Goal: Task Accomplishment & Management: Manage account settings

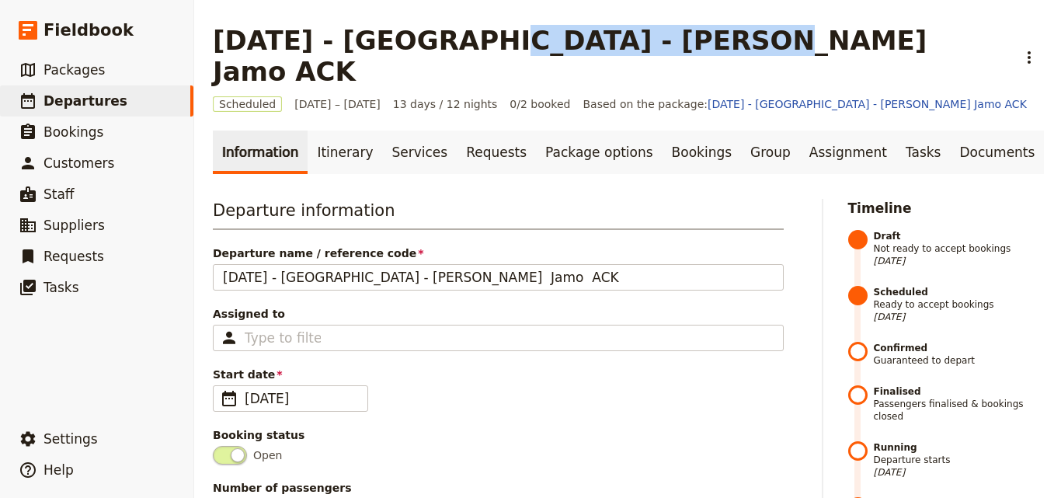
drag, startPoint x: 451, startPoint y: 40, endPoint x: 671, endPoint y: 48, distance: 220.9
click at [671, 48] on h1 "[DATE] - [GEOGRAPHIC_DATA] - [PERSON_NAME] Jamo ACK" at bounding box center [610, 56] width 794 height 62
click at [76, 79] on link "​ Packages" at bounding box center [96, 69] width 193 height 31
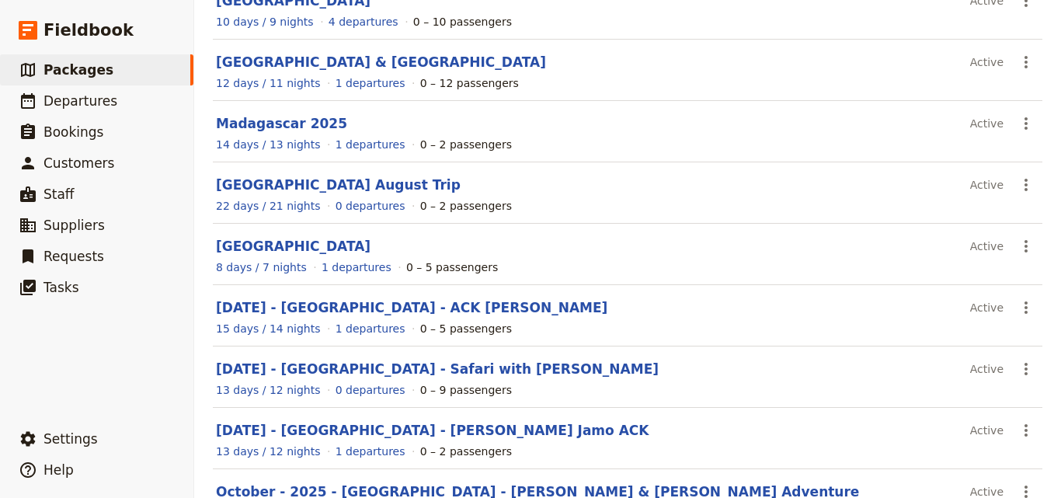
scroll to position [342, 0]
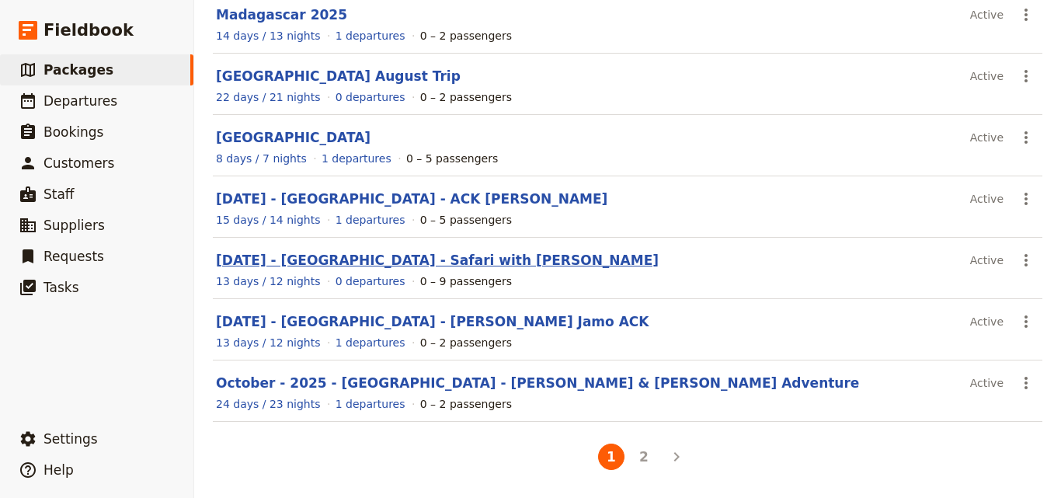
click at [403, 258] on link "[DATE] - [GEOGRAPHIC_DATA] - Safari with [PERSON_NAME]" at bounding box center [437, 261] width 443 height 16
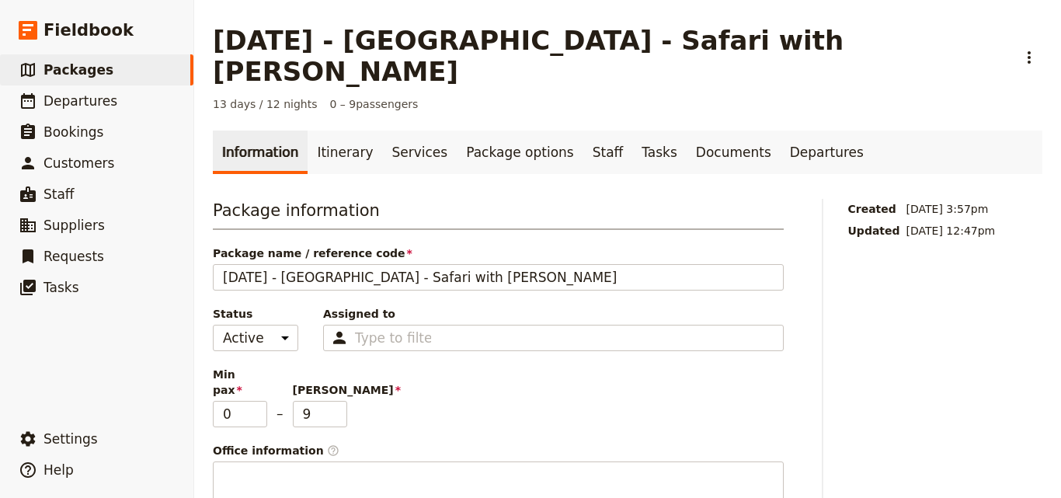
click at [301, 84] on main "[DATE] - [GEOGRAPHIC_DATA] - Safari with [PERSON_NAME] ​ 13 days / 12 nights 0 …" at bounding box center [627, 496] width 867 height 993
click at [308, 131] on link "Itinerary" at bounding box center [345, 153] width 75 height 44
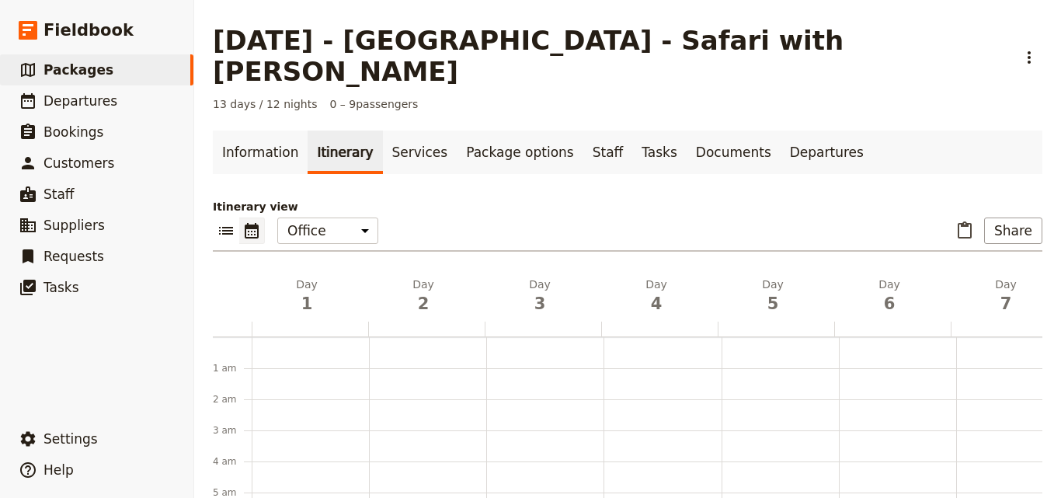
scroll to position [202, 0]
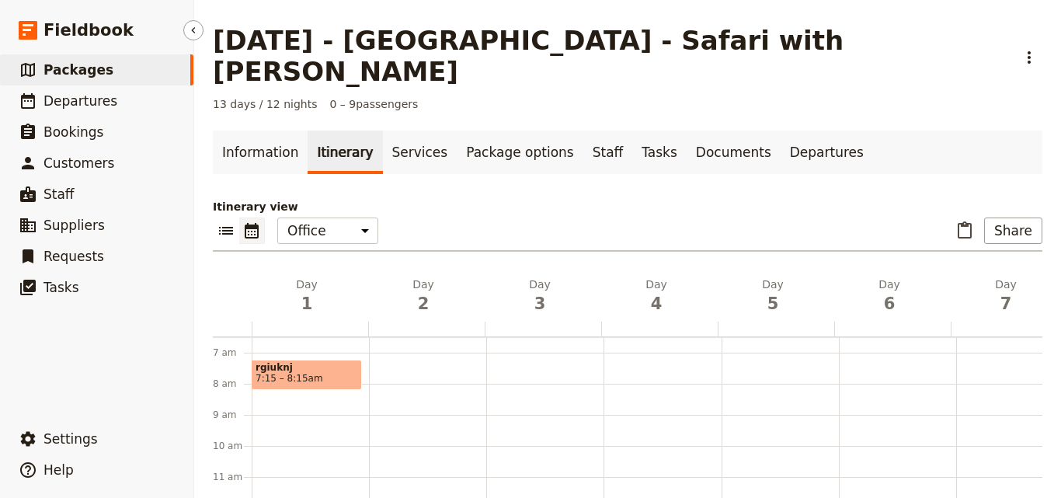
click at [61, 66] on span "Packages" at bounding box center [79, 70] width 70 height 16
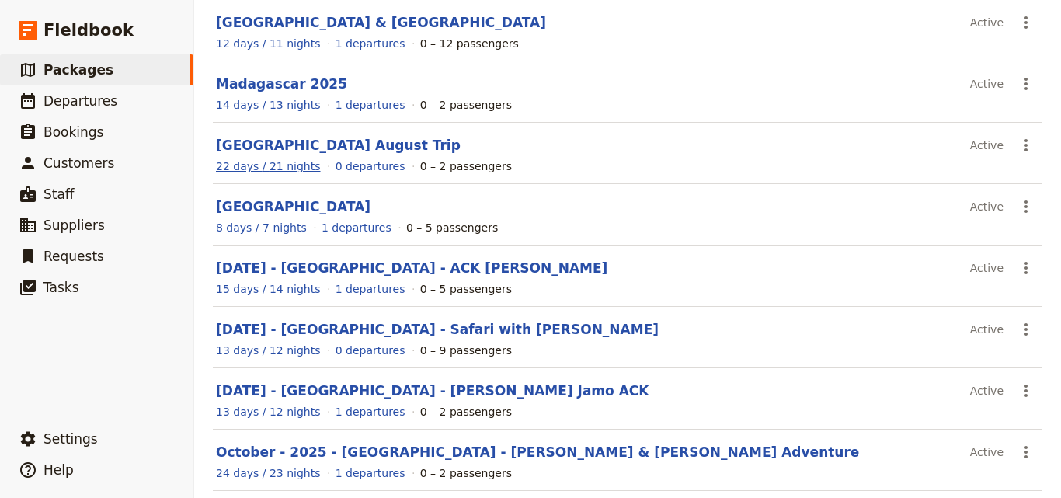
scroll to position [342, 0]
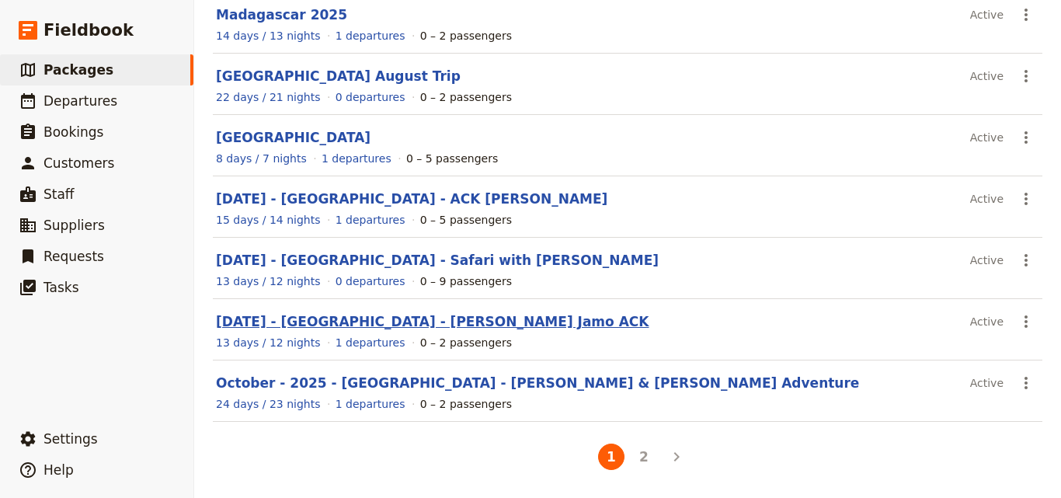
click at [235, 315] on link "[DATE] - [GEOGRAPHIC_DATA] - [PERSON_NAME] Jamo ACK" at bounding box center [432, 322] width 433 height 16
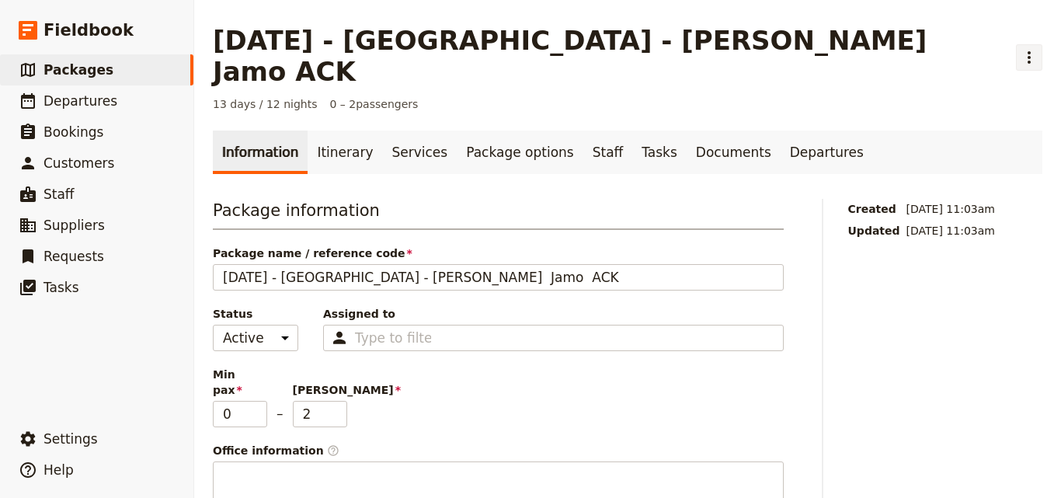
click at [1016, 53] on button "​" at bounding box center [1029, 57] width 26 height 26
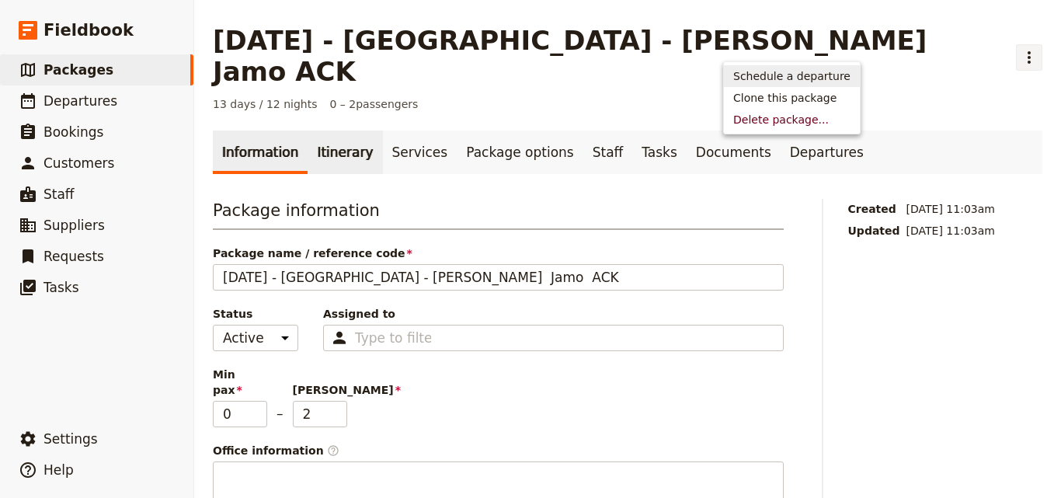
click at [332, 131] on link "Itinerary" at bounding box center [345, 153] width 75 height 44
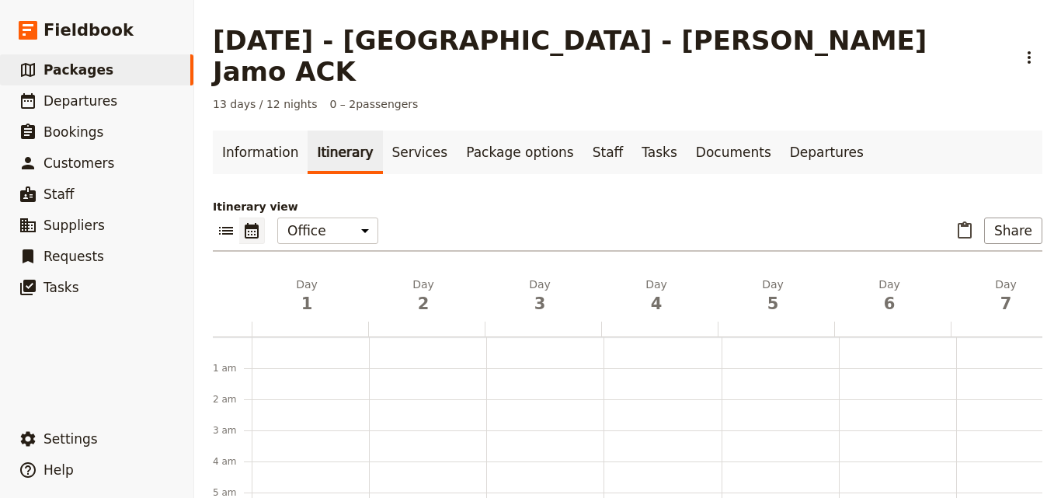
scroll to position [202, 0]
click at [81, 106] on span "Departures" at bounding box center [81, 101] width 74 height 16
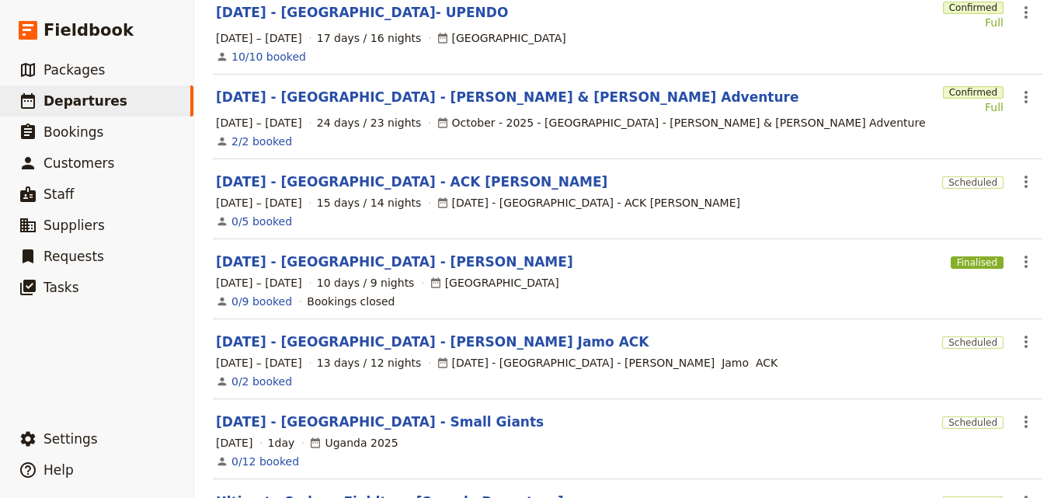
scroll to position [233, 0]
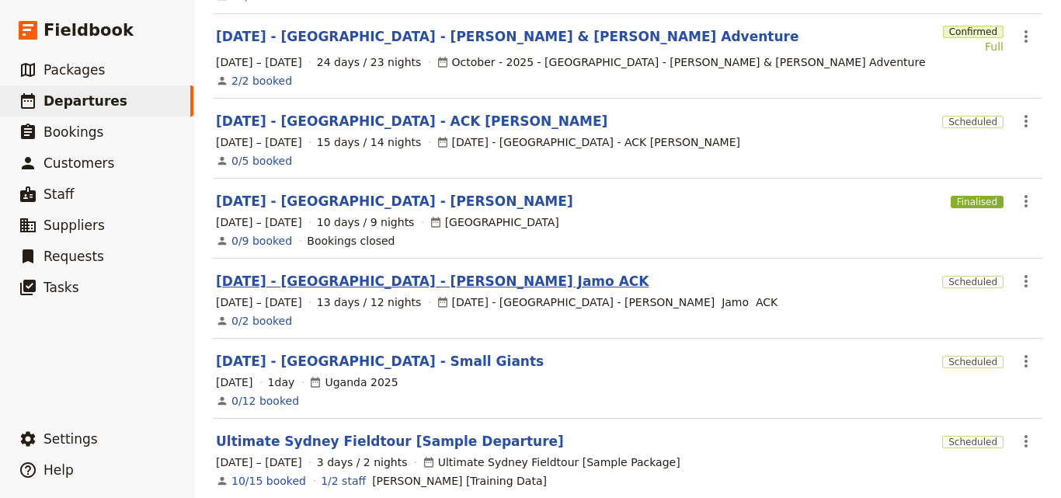
click at [322, 272] on link "[DATE] - [GEOGRAPHIC_DATA] - [PERSON_NAME] Jamo ACK" at bounding box center [432, 281] width 433 height 19
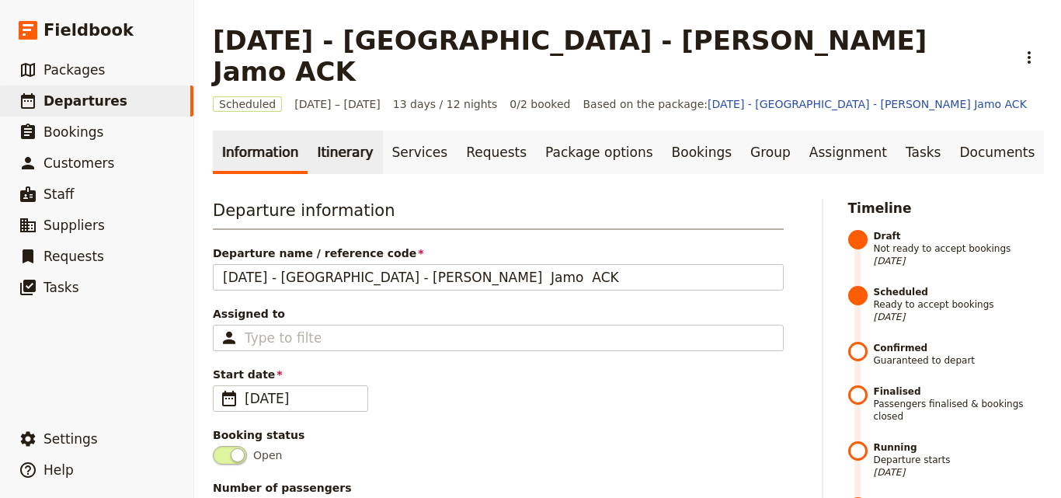
click at [354, 141] on link "Itinerary" at bounding box center [345, 153] width 75 height 44
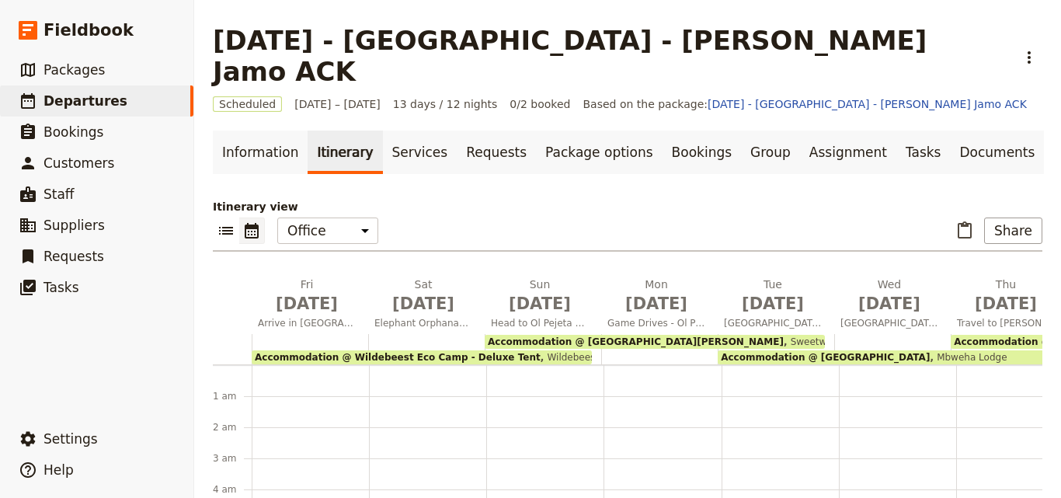
scroll to position [171, 0]
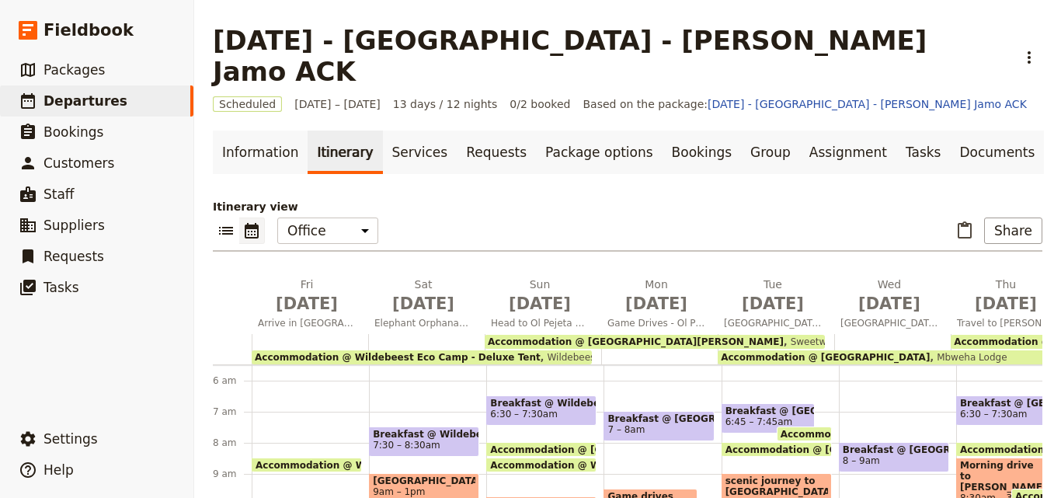
click at [452, 486] on span "9am – 1pm" at bounding box center [424, 491] width 103 height 11
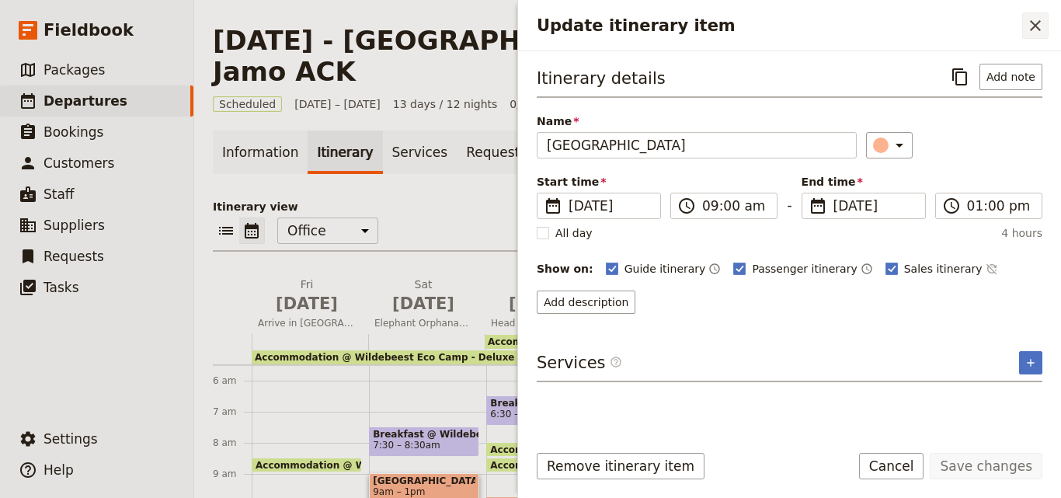
click at [1040, 20] on icon "Close drawer" at bounding box center [1036, 25] width 19 height 19
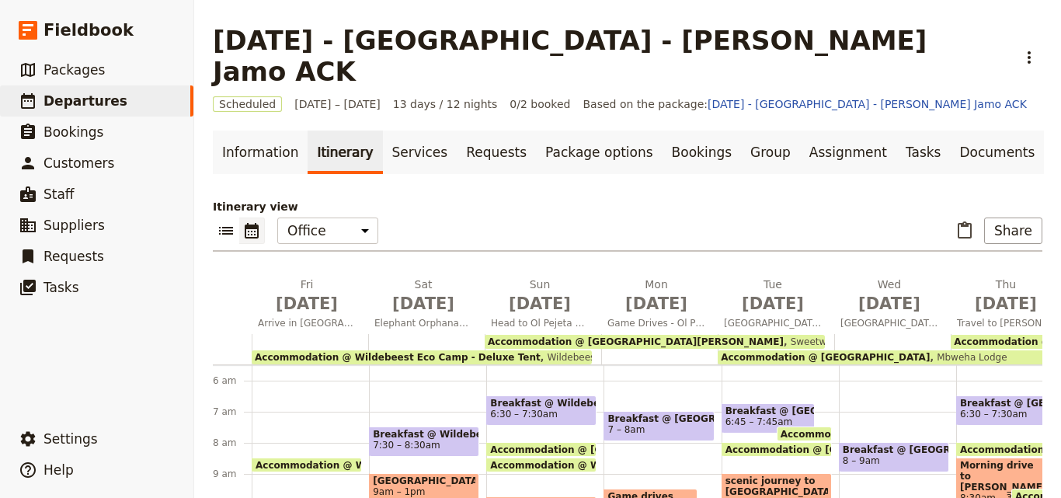
scroll to position [67, 0]
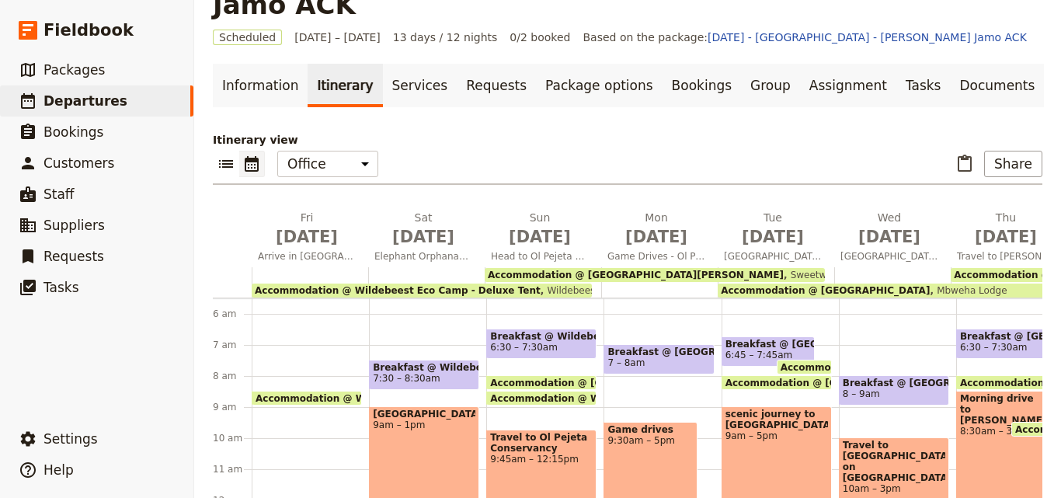
click at [339, 285] on span "Accommodation @ Wildebeest Eco Camp - Deluxe Tent" at bounding box center [398, 290] width 286 height 11
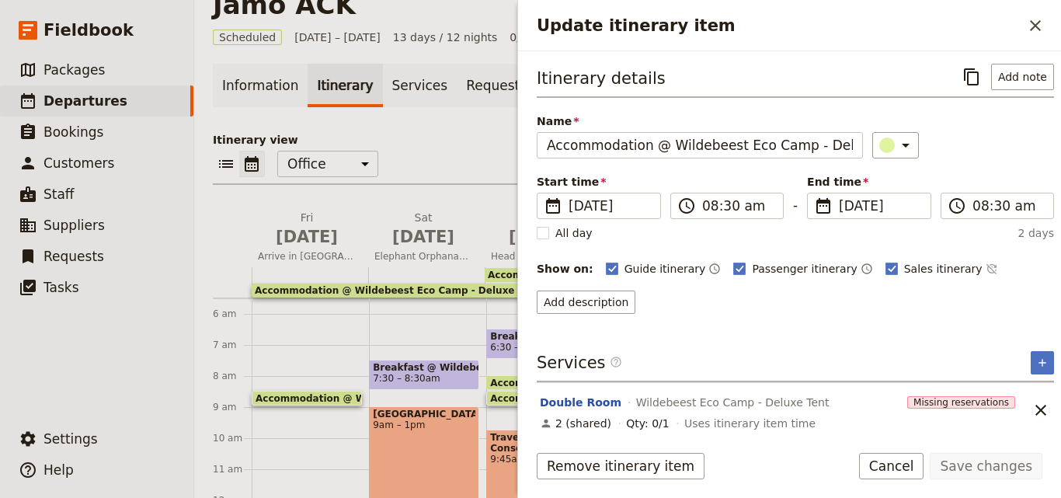
scroll to position [7, 0]
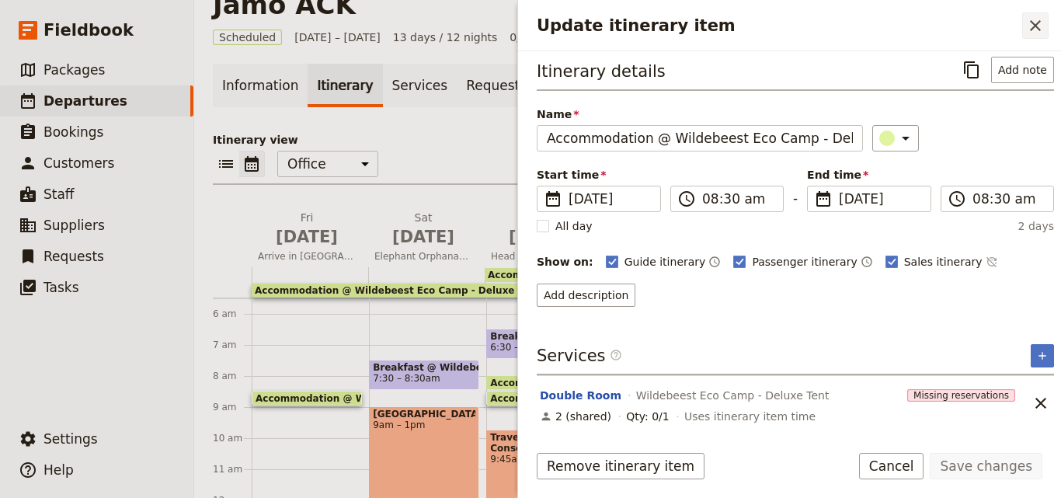
click at [1024, 29] on button "​" at bounding box center [1036, 25] width 26 height 26
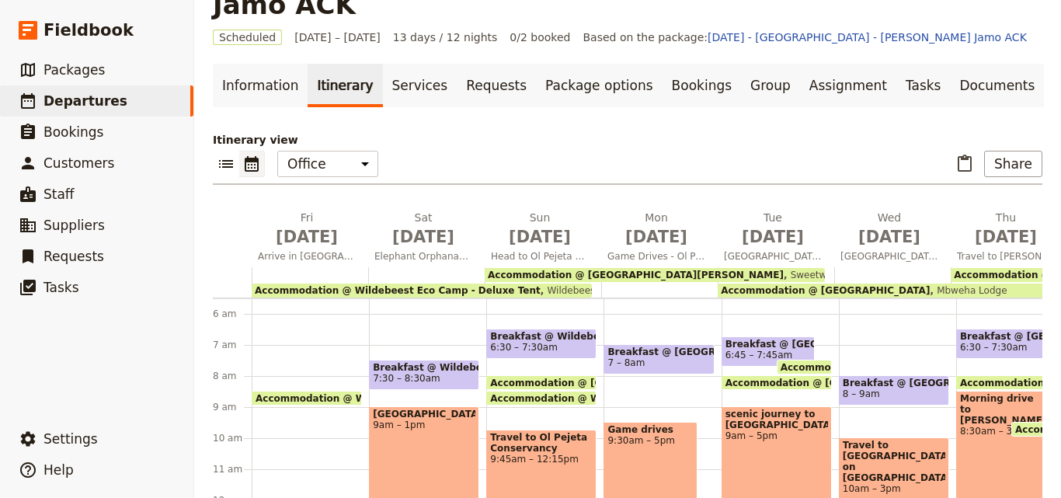
scroll to position [0, 0]
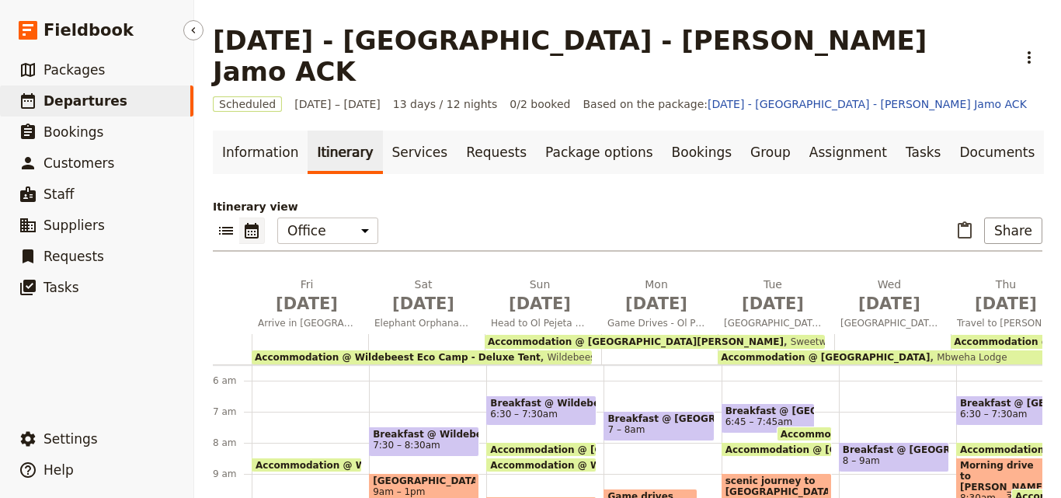
click at [169, 96] on link "​ Departures" at bounding box center [96, 100] width 193 height 31
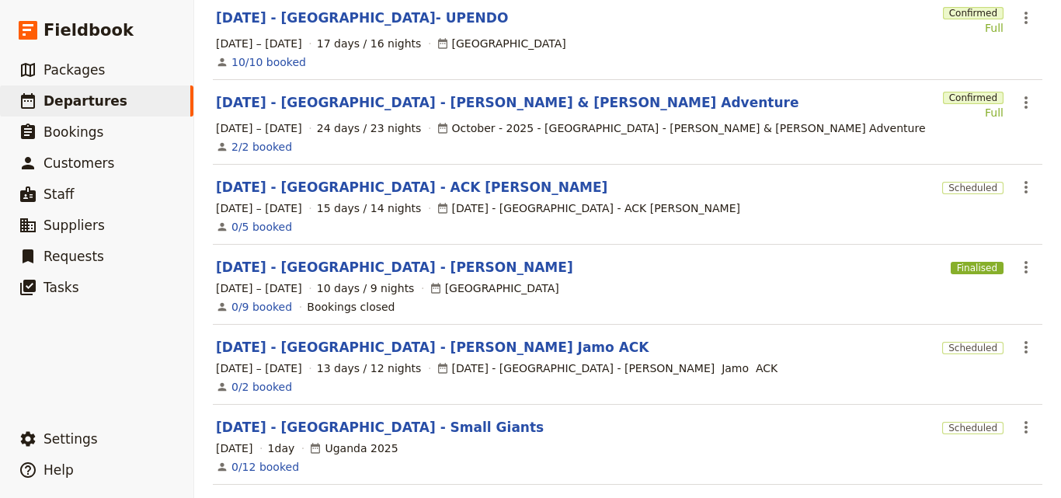
scroll to position [233, 0]
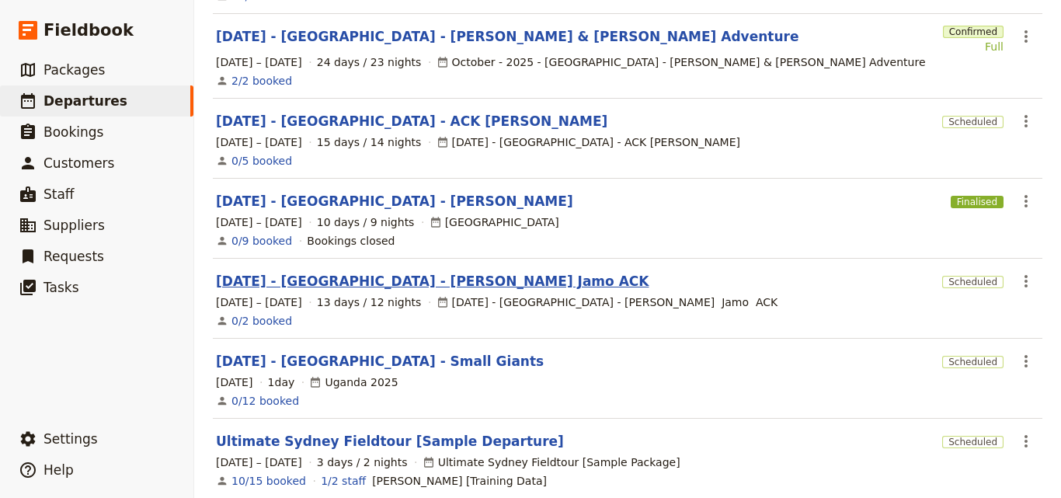
click at [313, 274] on link "[DATE] - [GEOGRAPHIC_DATA] - [PERSON_NAME] Jamo ACK" at bounding box center [432, 281] width 433 height 19
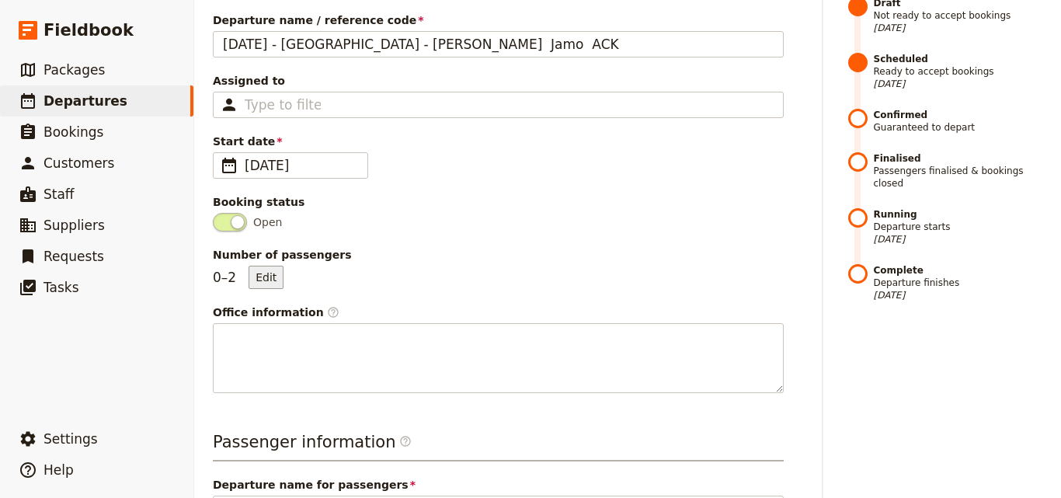
click at [275, 266] on button "Edit" at bounding box center [266, 277] width 35 height 23
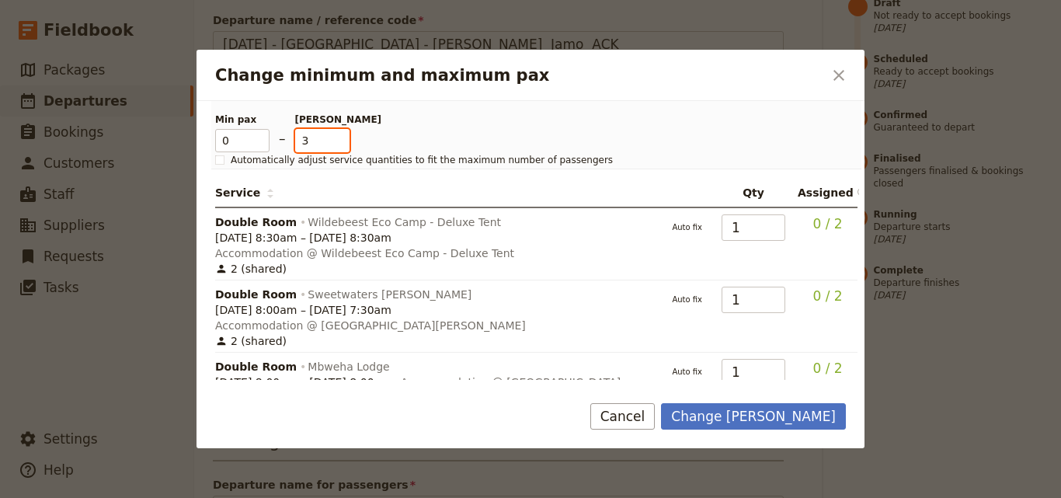
click at [338, 137] on input "3" at bounding box center [322, 140] width 54 height 23
click at [338, 137] on input "5" at bounding box center [322, 140] width 54 height 23
type input "11"
click at [338, 137] on input "11" at bounding box center [322, 140] width 54 height 23
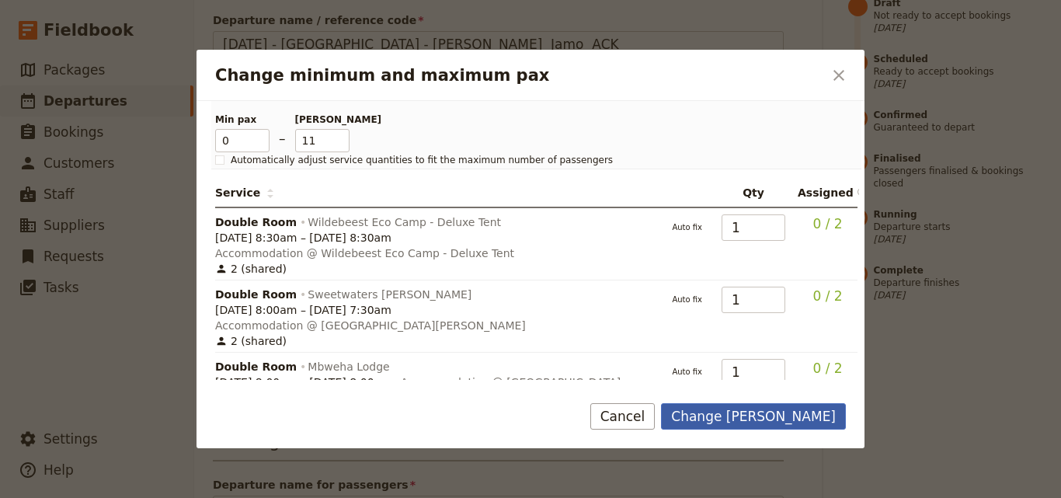
click at [769, 403] on button "Change [PERSON_NAME]" at bounding box center [753, 416] width 185 height 26
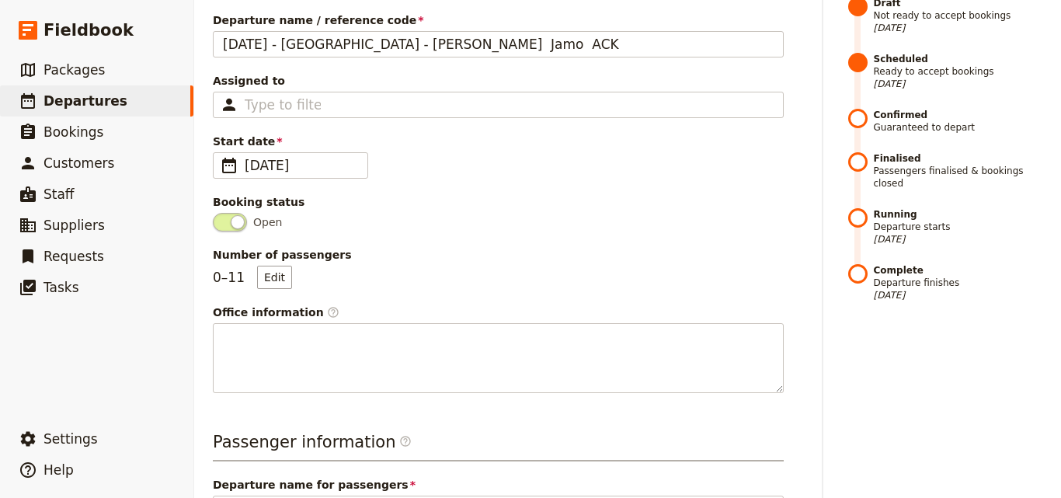
click at [242, 266] on p "0 – 11 Edit" at bounding box center [252, 277] width 79 height 23
click at [257, 266] on button "Edit" at bounding box center [274, 277] width 35 height 23
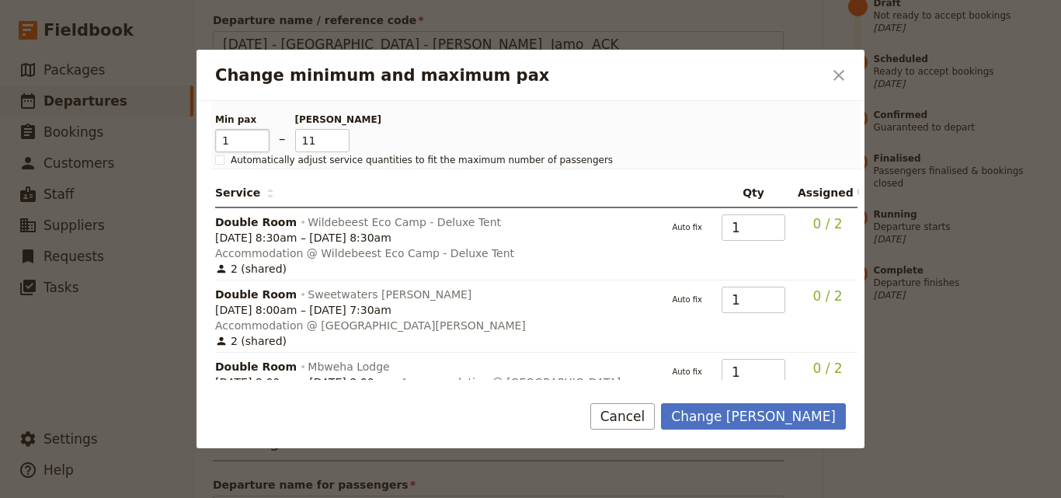
click at [260, 139] on input "1" at bounding box center [242, 140] width 54 height 23
click at [260, 139] on input "19" at bounding box center [242, 140] width 54 height 23
click at [260, 144] on input "18" at bounding box center [242, 140] width 54 height 23
click at [260, 144] on input "17" at bounding box center [242, 140] width 54 height 23
click at [260, 144] on input "16" at bounding box center [242, 140] width 54 height 23
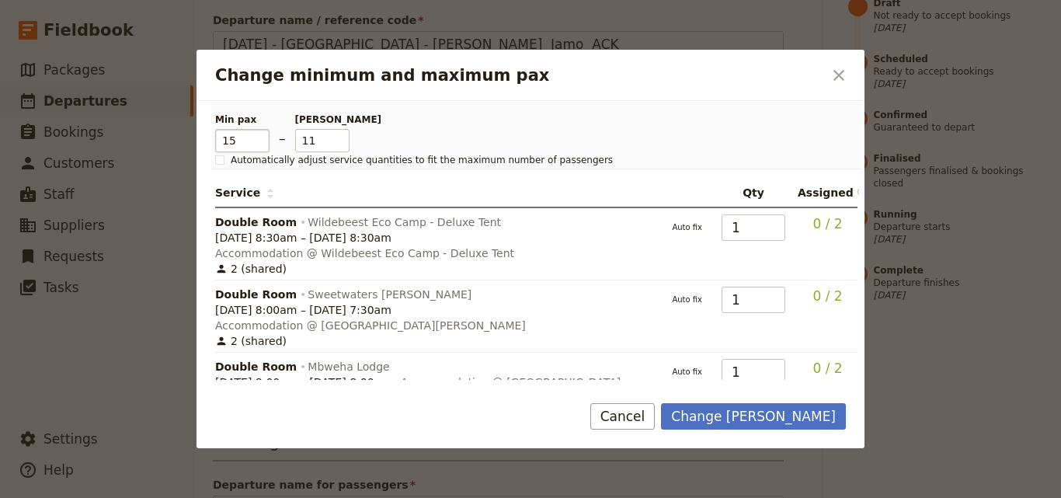
click at [260, 144] on input "15" at bounding box center [242, 140] width 54 height 23
click at [260, 144] on input "14" at bounding box center [242, 140] width 54 height 23
click at [260, 144] on input "13" at bounding box center [242, 140] width 54 height 23
click at [260, 144] on input "12" at bounding box center [242, 140] width 54 height 23
click at [260, 144] on input "11" at bounding box center [242, 140] width 54 height 23
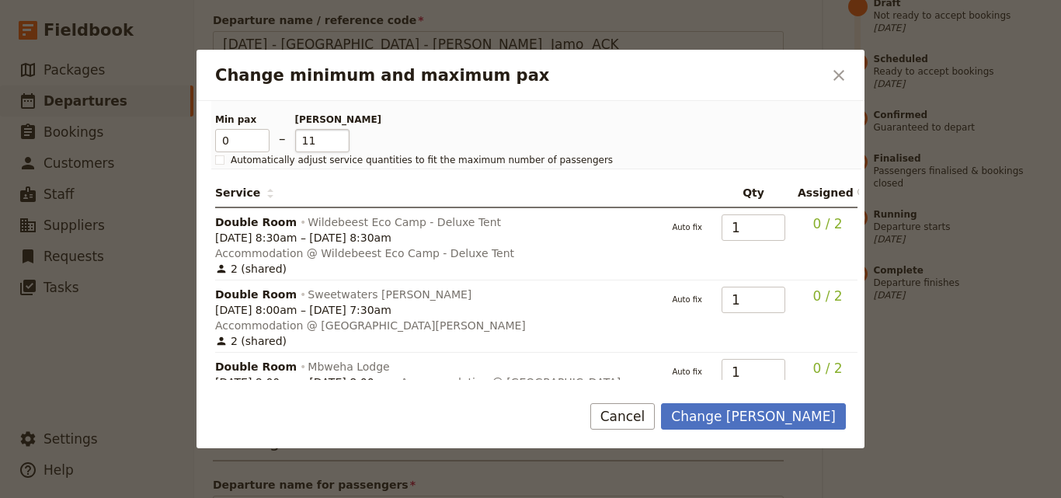
type input "0"
click at [321, 148] on input "11" at bounding box center [322, 140] width 54 height 23
click at [802, 409] on button "Change [PERSON_NAME]" at bounding box center [753, 416] width 185 height 26
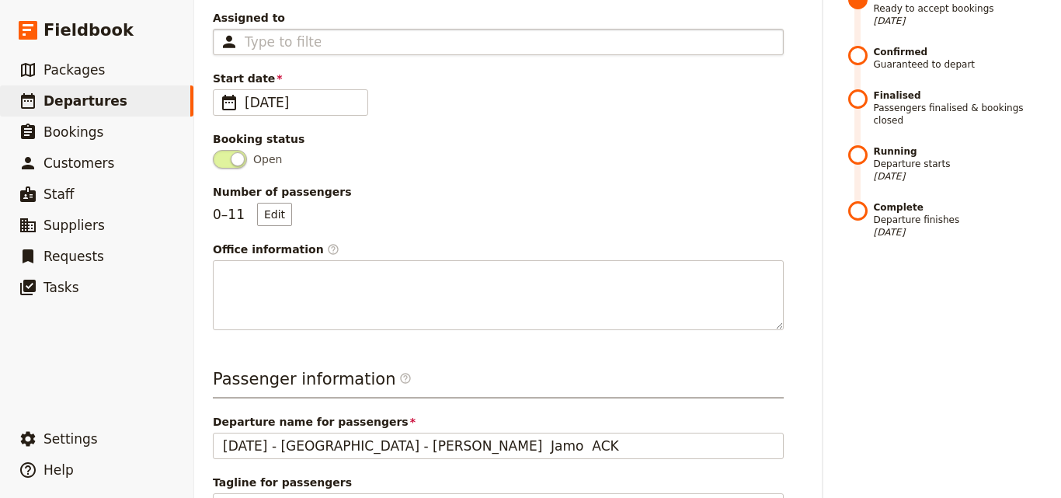
scroll to position [389, 0]
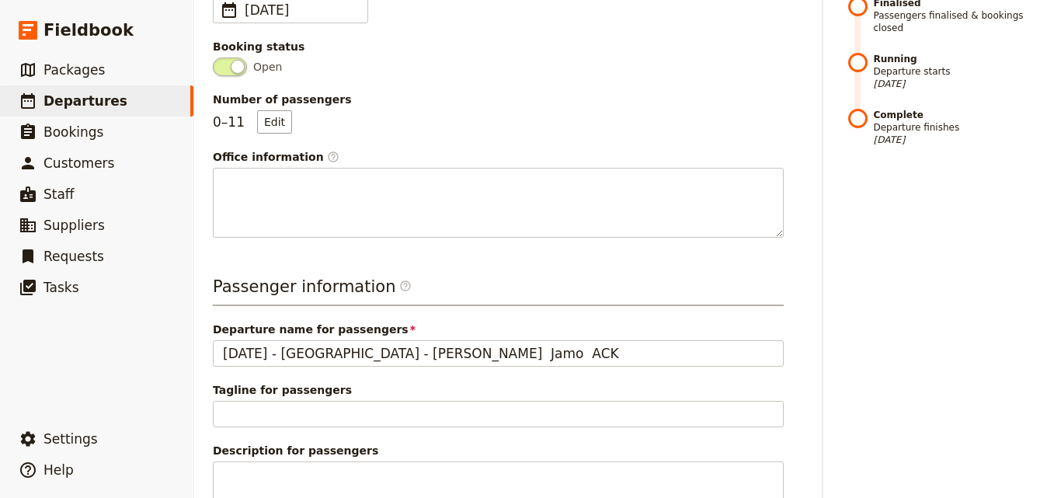
click at [257, 110] on button "Edit" at bounding box center [274, 121] width 35 height 23
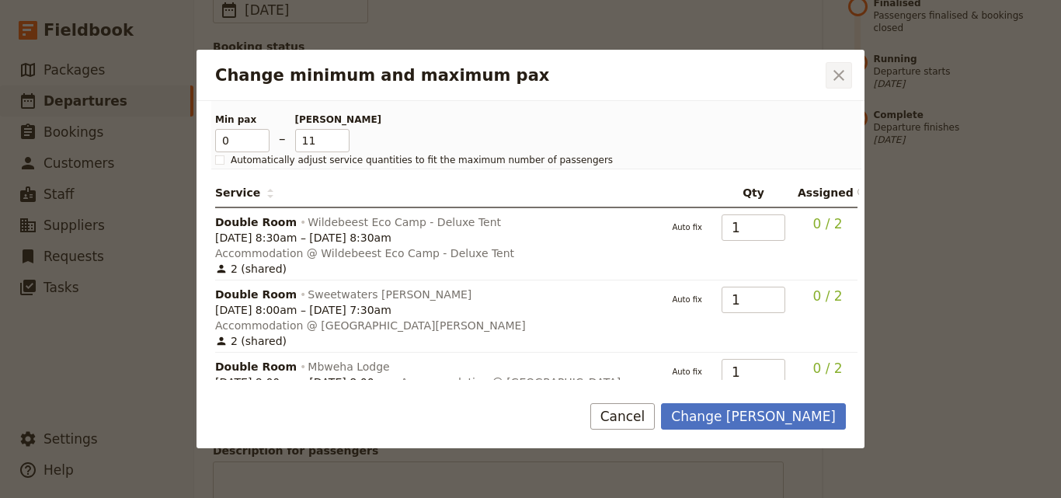
click at [842, 78] on icon "Close dialog" at bounding box center [839, 75] width 11 height 11
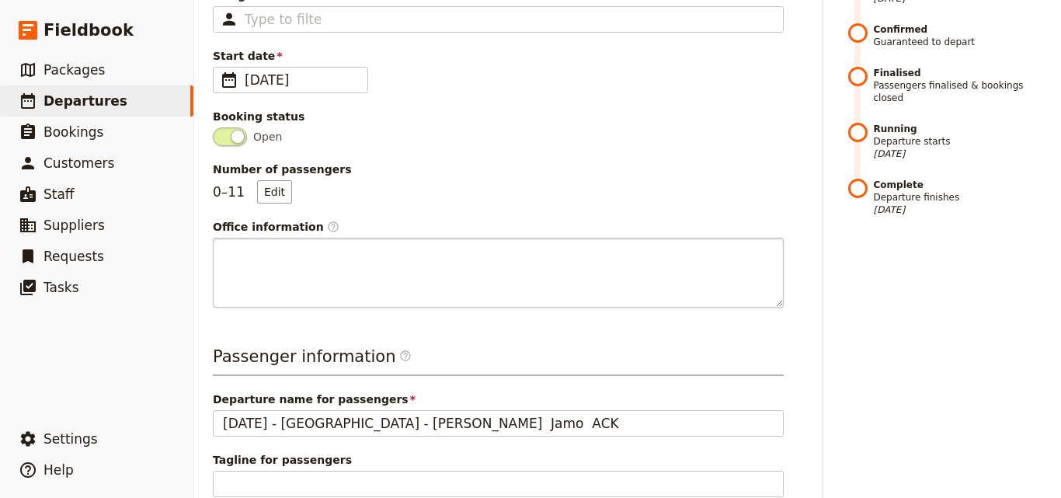
scroll to position [389, 0]
